Goal: Task Accomplishment & Management: Manage account settings

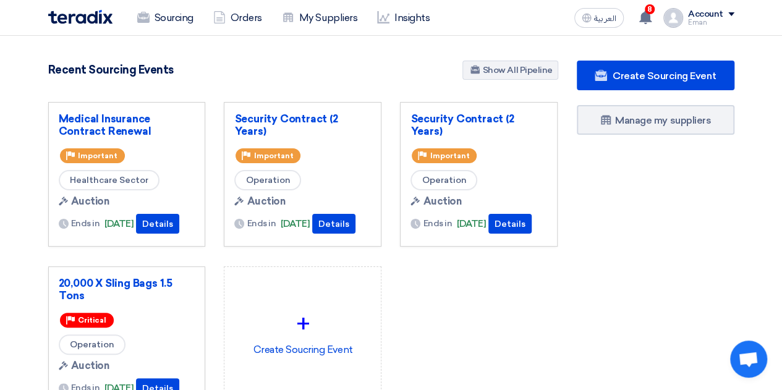
click at [704, 20] on div "Eman" at bounding box center [711, 22] width 46 height 7
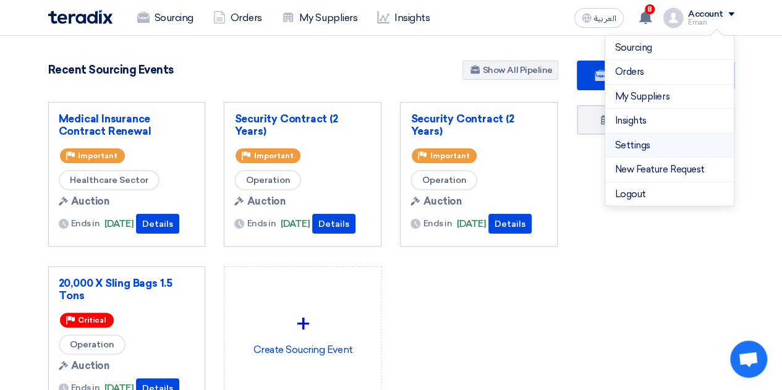
click at [635, 148] on link "Settings" at bounding box center [669, 146] width 109 height 14
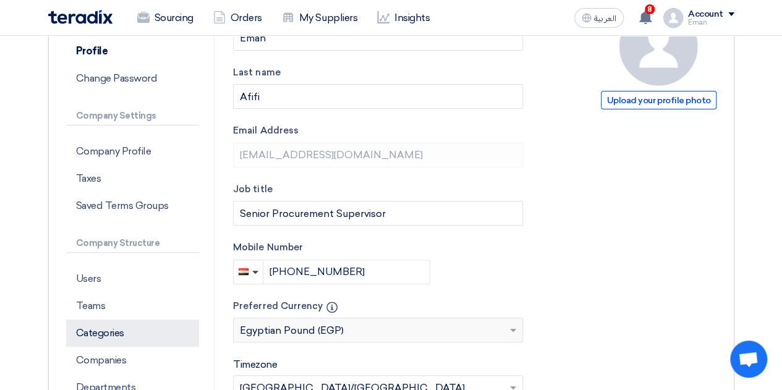
scroll to position [186, 0]
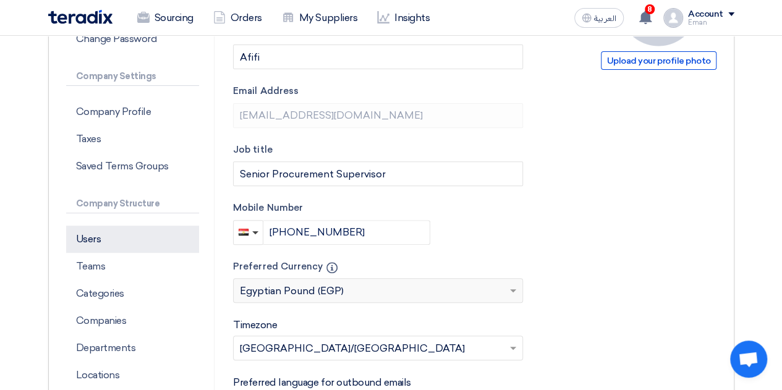
click at [152, 228] on p "Users" at bounding box center [133, 239] width 134 height 27
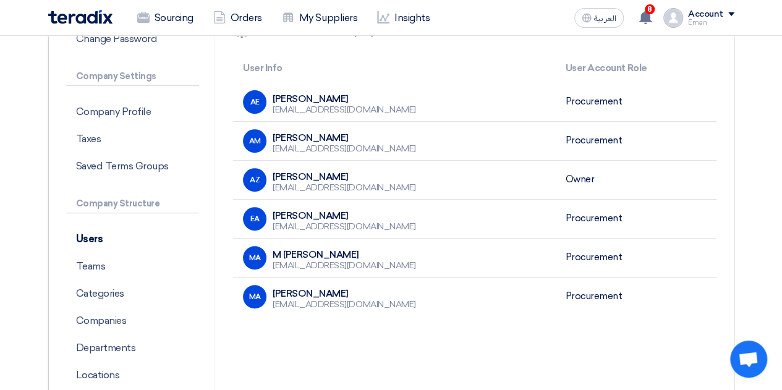
drag, startPoint x: 607, startPoint y: 177, endPoint x: 500, endPoint y: 177, distance: 107.0
click at [500, 177] on tr "AZ [PERSON_NAME] [EMAIL_ADDRESS][DOMAIN_NAME] Owner" at bounding box center [475, 179] width 484 height 39
drag, startPoint x: 479, startPoint y: 212, endPoint x: 594, endPoint y: 226, distance: 115.8
click at [594, 226] on tr "EA [PERSON_NAME] [EMAIL_ADDRESS][DOMAIN_NAME] Procurement" at bounding box center [475, 218] width 484 height 39
click at [594, 226] on td "Procurement" at bounding box center [636, 218] width 161 height 39
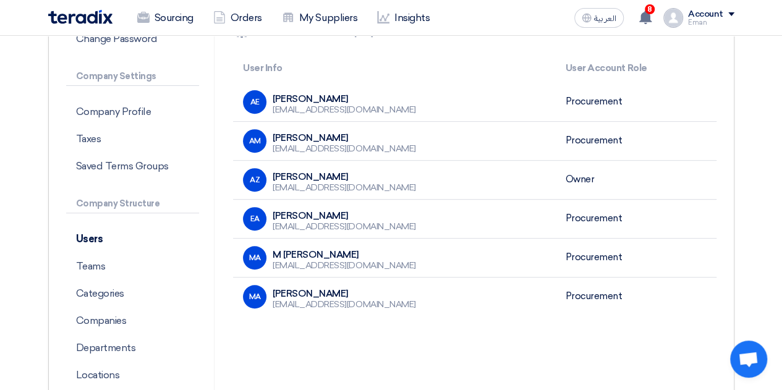
click at [592, 227] on td "Procurement" at bounding box center [636, 218] width 161 height 39
click at [481, 306] on div "MA [PERSON_NAME] [EMAIL_ADDRESS][DOMAIN_NAME]" at bounding box center [394, 297] width 303 height 24
